Goal: Task Accomplishment & Management: Use online tool/utility

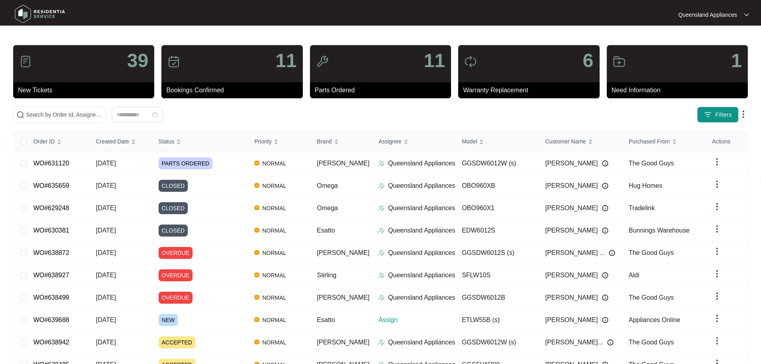
click at [174, 105] on div "39 New Tickets 11 Bookings Confirmed 11 Parts Ordered 6 Warranty Replacement 1 …" at bounding box center [380, 223] width 735 height 357
click at [102, 112] on input "text" at bounding box center [64, 114] width 76 height 9
paste input "639576"
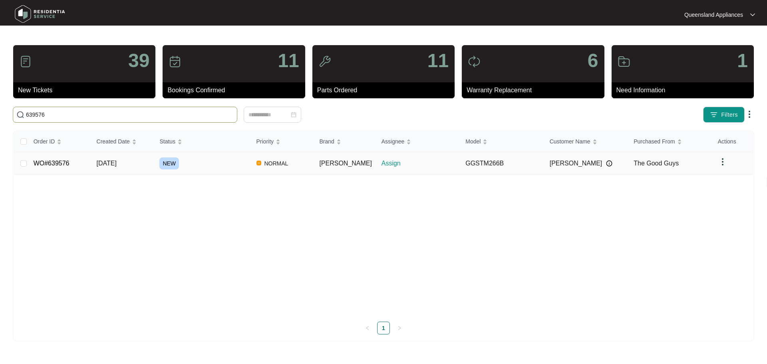
type input "639576"
click at [418, 163] on p "Assign" at bounding box center [420, 164] width 78 height 10
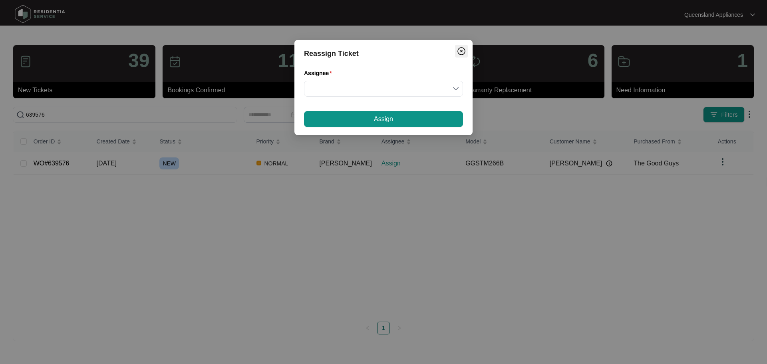
click at [461, 56] on button "Close" at bounding box center [461, 51] width 13 height 13
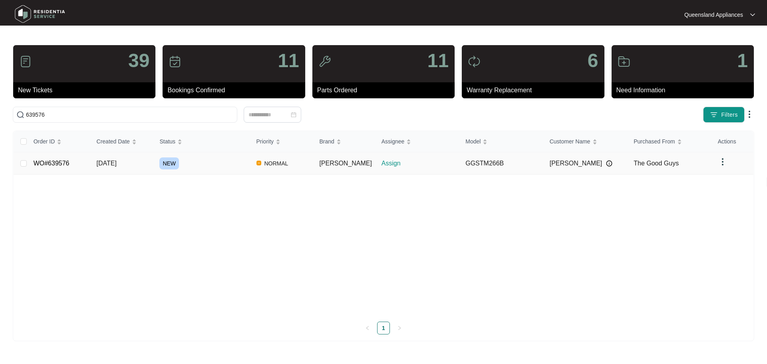
click at [208, 159] on div "NEW" at bounding box center [204, 163] width 90 height 12
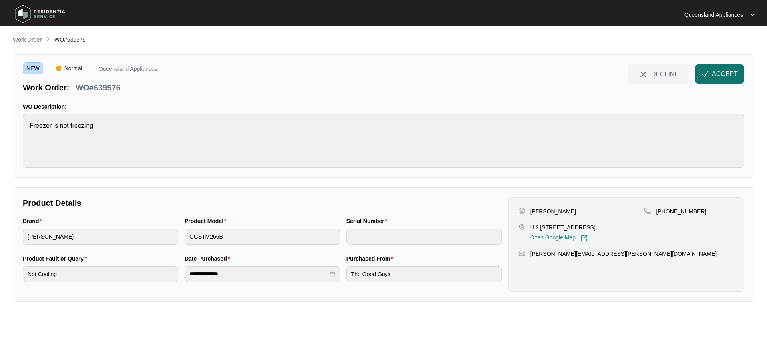
click at [731, 74] on span "ACCEPT" at bounding box center [725, 74] width 26 height 10
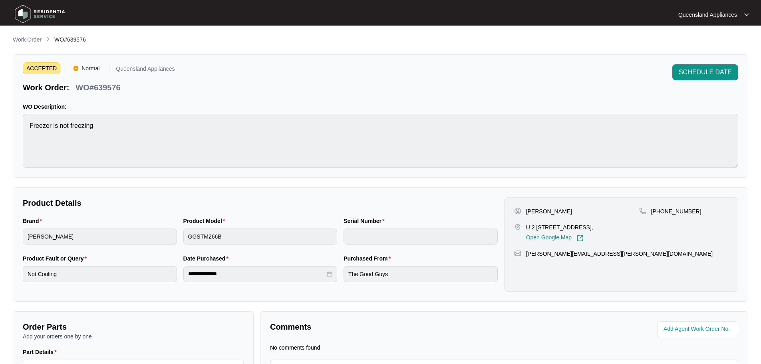
click at [109, 89] on p "WO#639576" at bounding box center [97, 87] width 45 height 11
copy p "639576"
click at [670, 212] on p "[PHONE_NUMBER]" at bounding box center [676, 211] width 50 height 8
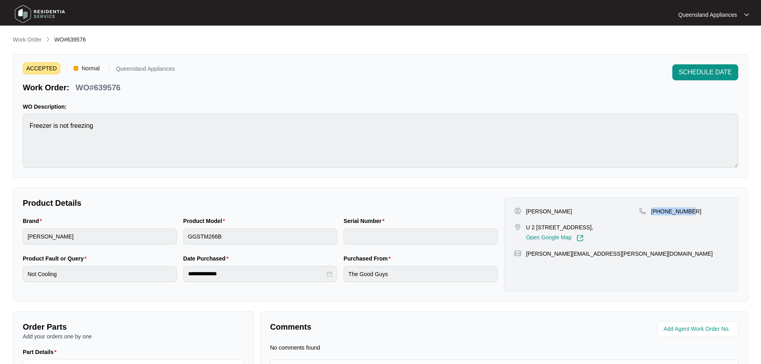
copy p "61431156208"
click at [108, 91] on p "WO#639576" at bounding box center [97, 87] width 45 height 11
copy p "639576"
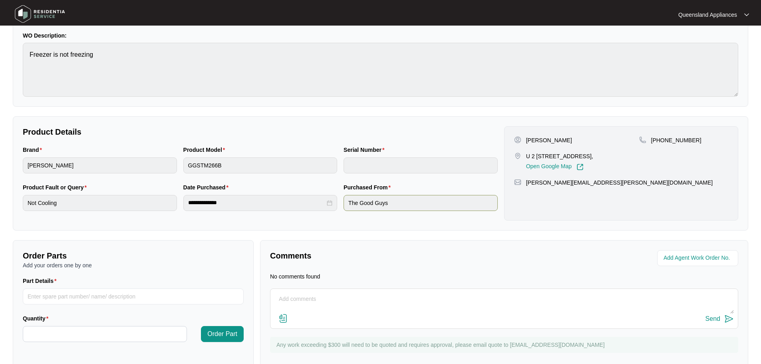
scroll to position [91, 0]
